Goal: Task Accomplishment & Management: Use online tool/utility

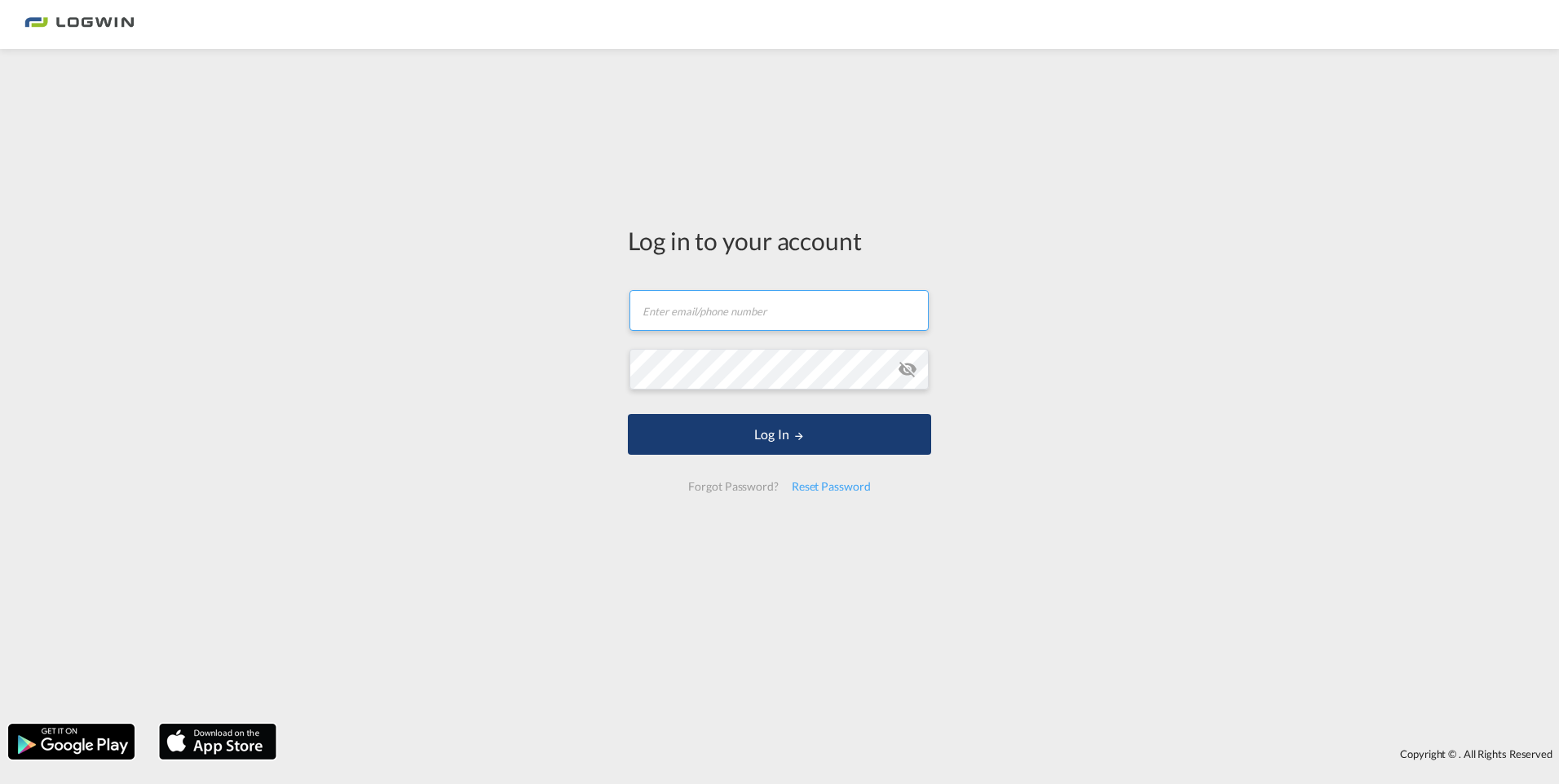
type input "[PERSON_NAME][EMAIL_ADDRESS][DOMAIN_NAME]"
click at [864, 438] on button "Log In" at bounding box center [779, 434] width 303 height 41
